Goal: Check status

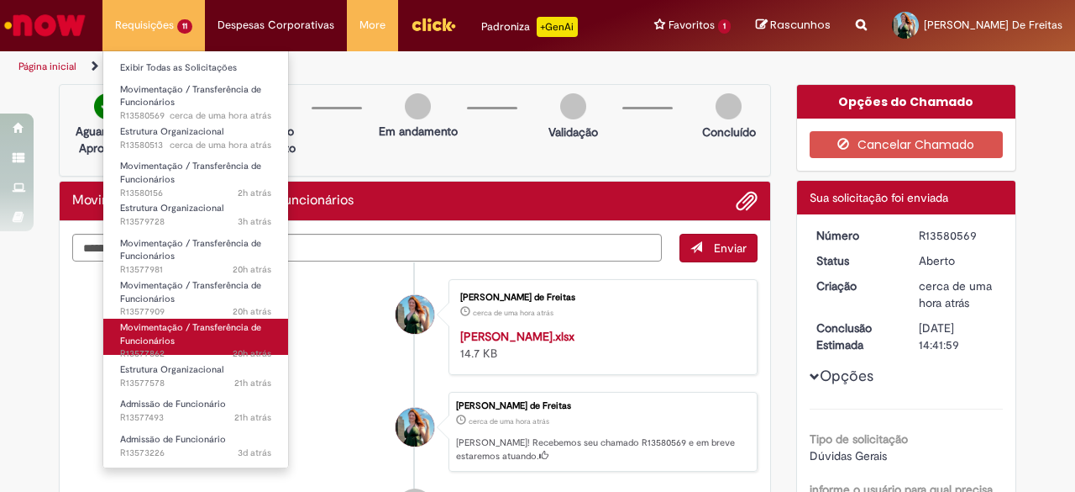
scroll to position [39, 0]
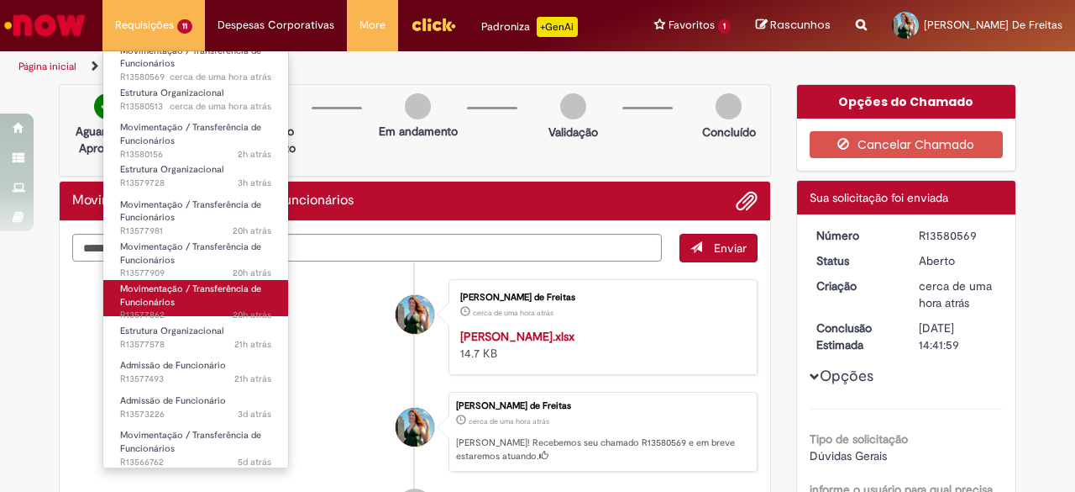
click at [219, 300] on link "Movimentação / Transferência de Funcionários 20h atrás 20 horas atrás R13577862" at bounding box center [195, 298] width 185 height 36
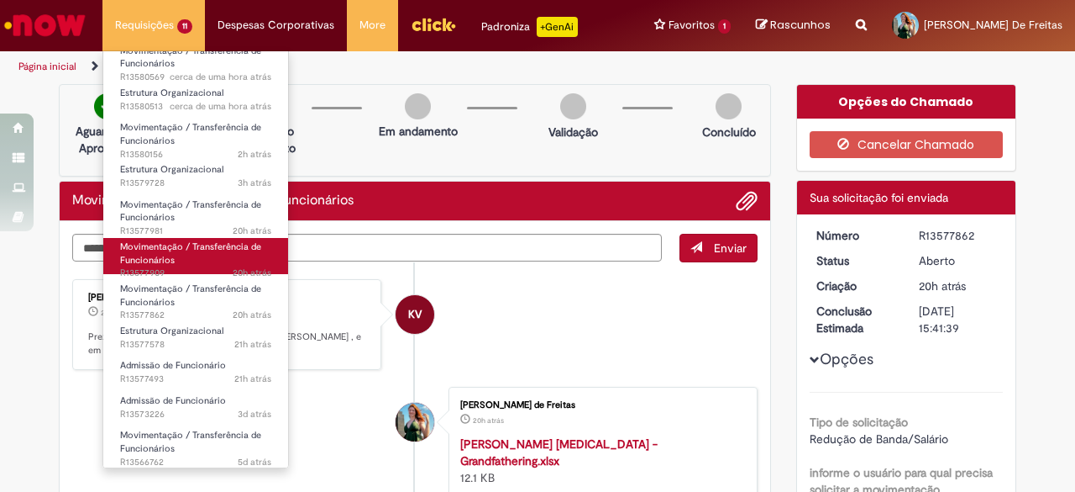
click at [152, 245] on span "Movimentação / Transferência de Funcionários" at bounding box center [190, 253] width 141 height 26
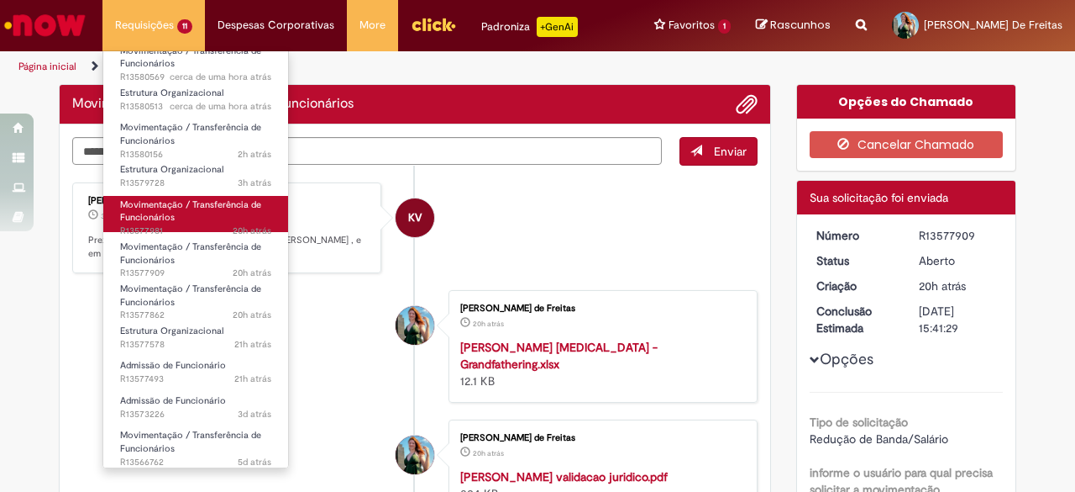
click at [155, 218] on span "Movimentação / Transferência de Funcionários" at bounding box center [190, 211] width 141 height 26
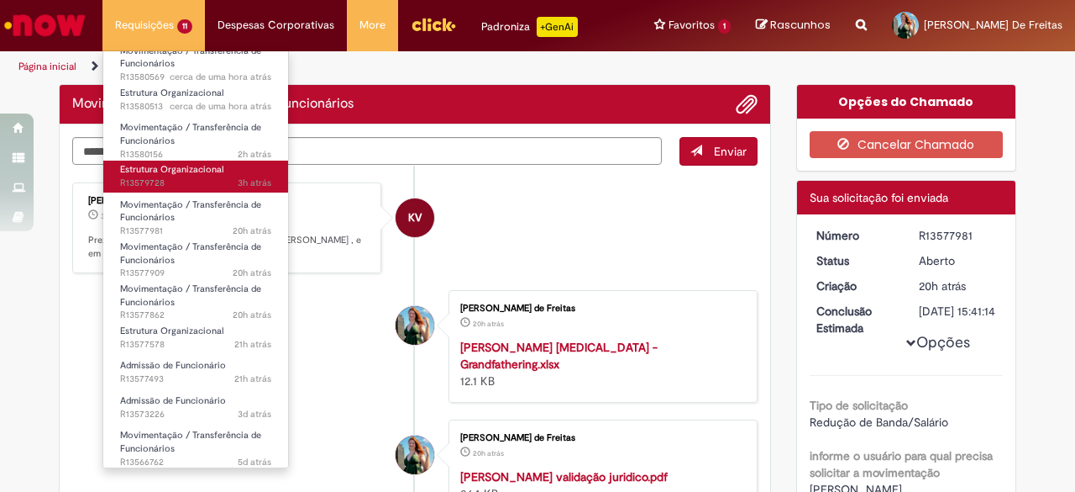
click at [161, 168] on span "Estrutura Organizacional" at bounding box center [171, 169] width 103 height 13
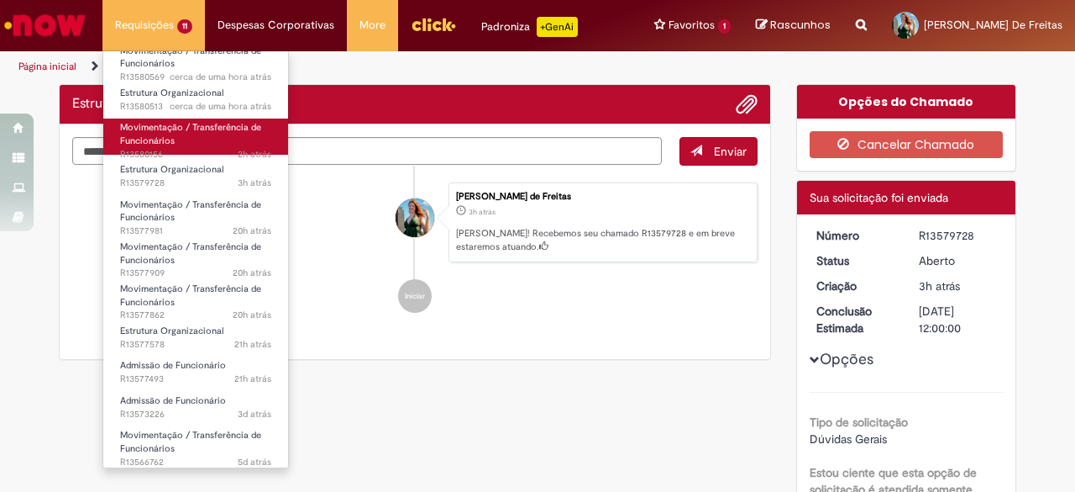
click at [172, 134] on span "Movimentação / Transferência de Funcionários" at bounding box center [190, 134] width 141 height 26
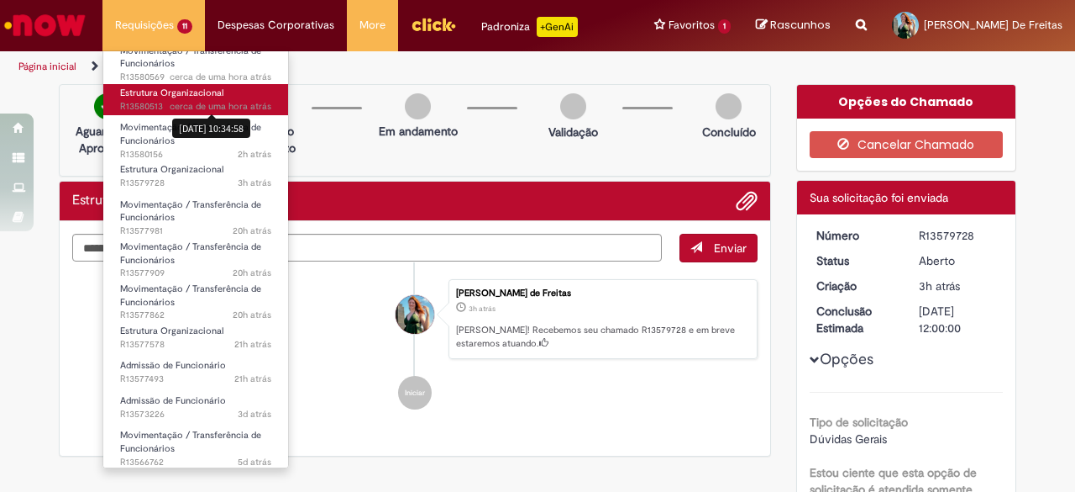
click at [188, 97] on link "Estrutura Organizacional cerca de uma hora atrás cerca de uma hora atrás [DATE]…" at bounding box center [195, 99] width 185 height 31
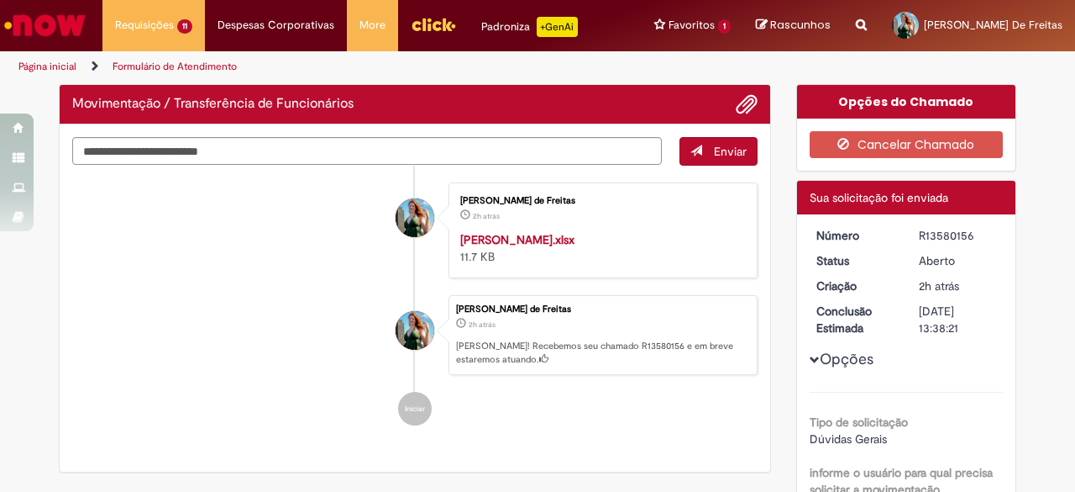
click at [0, 0] on span "cerca de uma hora atrás" at bounding box center [0, 0] width 0 height 0
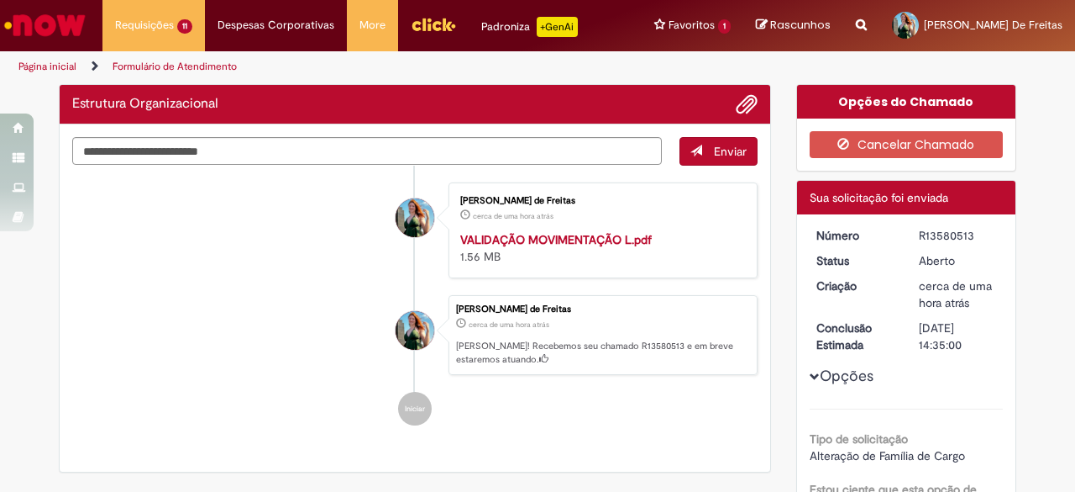
click at [0, 0] on link "Movimentação / Transferência de Funcionários cerca de uma hora atrás cerca de u…" at bounding box center [0, 0] width 0 height 0
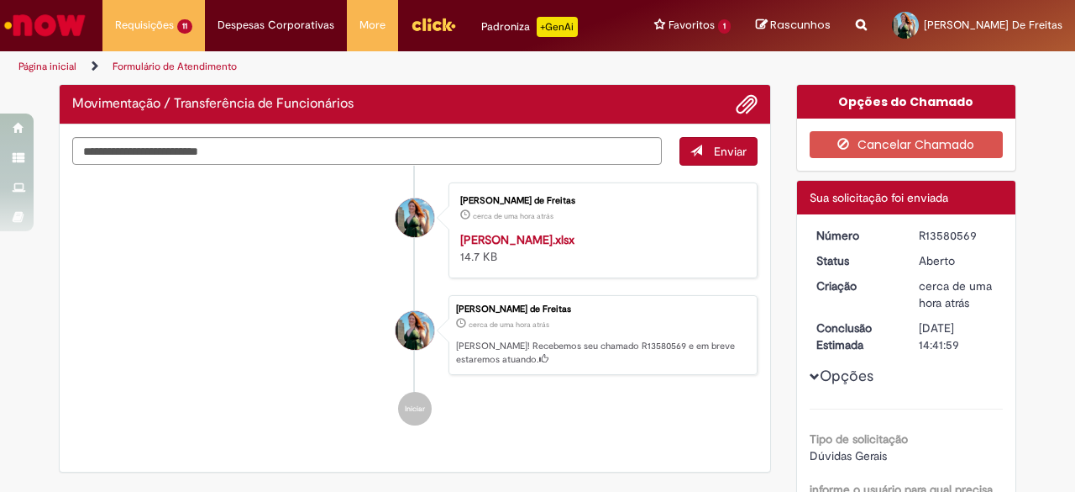
click at [351, 321] on li "[PERSON_NAME] de Freitas cerca de uma hora atrás cerca de uma hora atrás [PERSO…" at bounding box center [415, 335] width 686 height 81
